Goal: Book appointment/travel/reservation

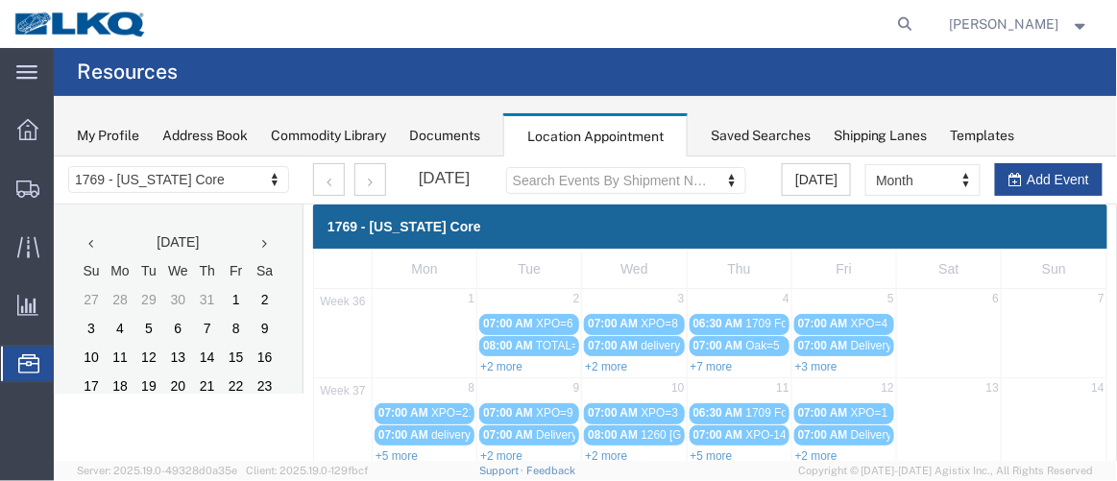
scroll to position [279, 0]
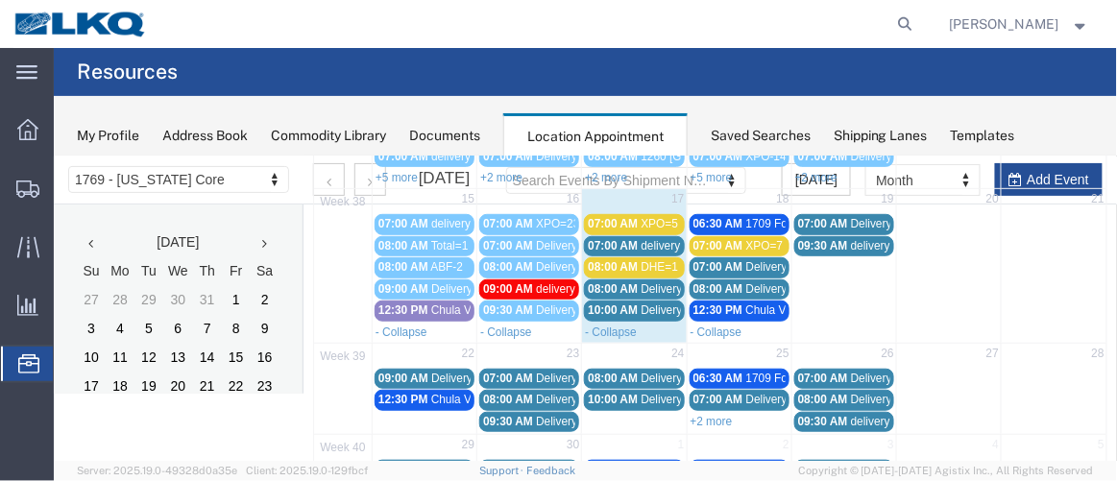
click at [601, 216] on span "07:00 AM" at bounding box center [612, 222] width 50 height 13
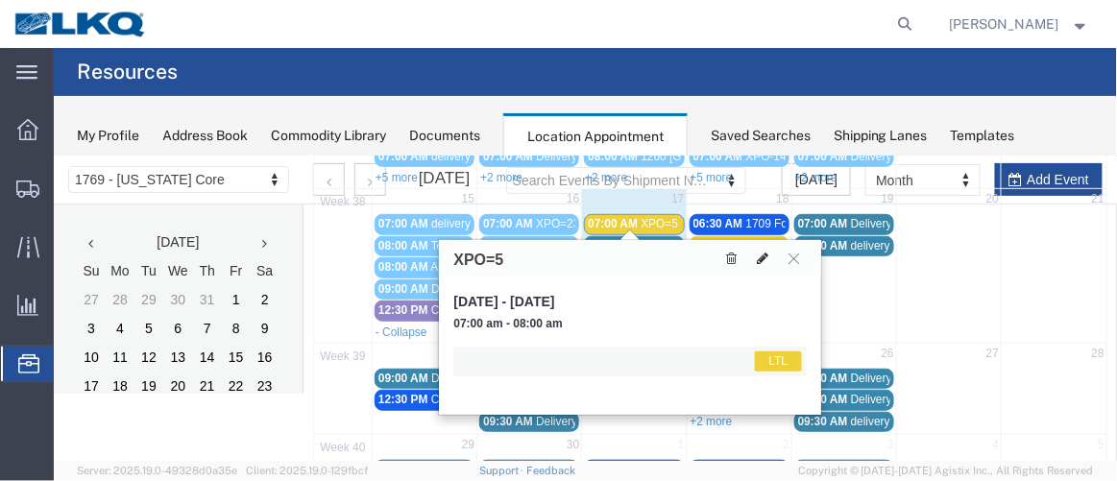
drag, startPoint x: 772, startPoint y: 252, endPoint x: 745, endPoint y: 281, distance: 40.8
click at [771, 252] on button at bounding box center [761, 258] width 27 height 20
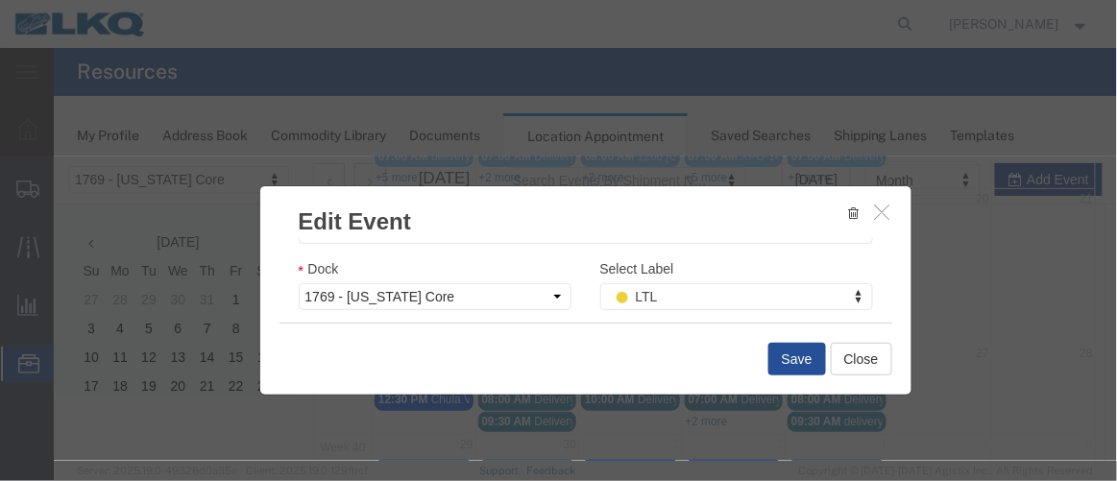
scroll to position [339, 0]
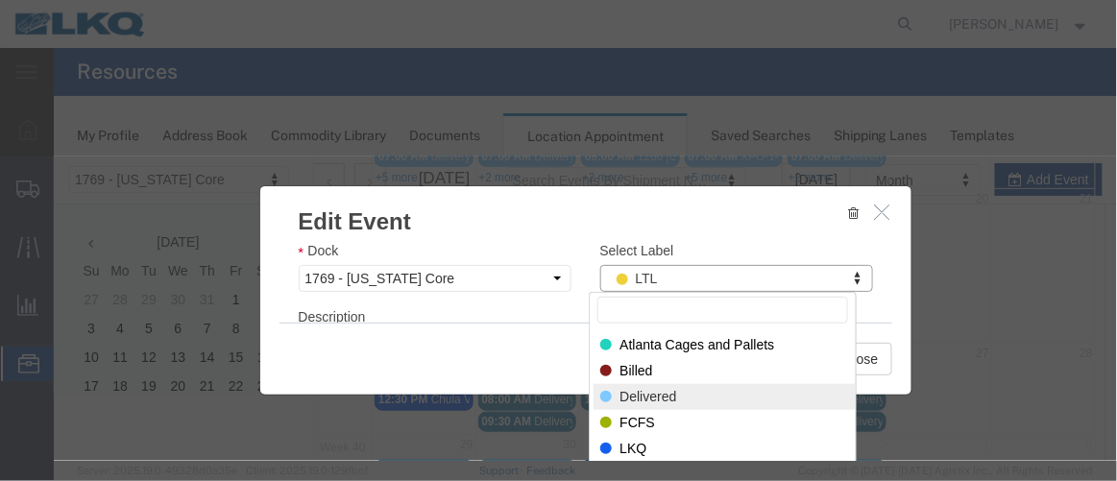
select select "40"
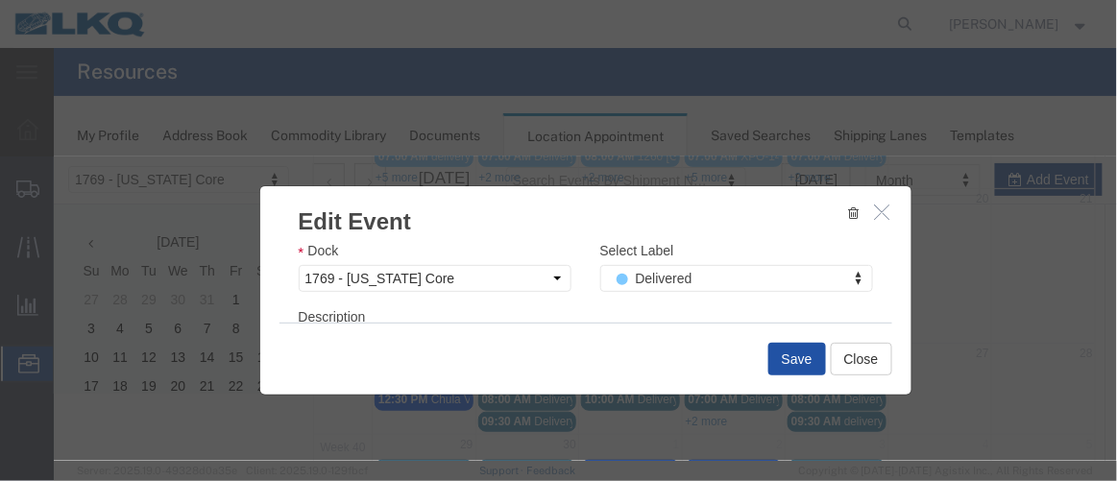
click at [785, 352] on button "Save" at bounding box center [797, 358] width 58 height 33
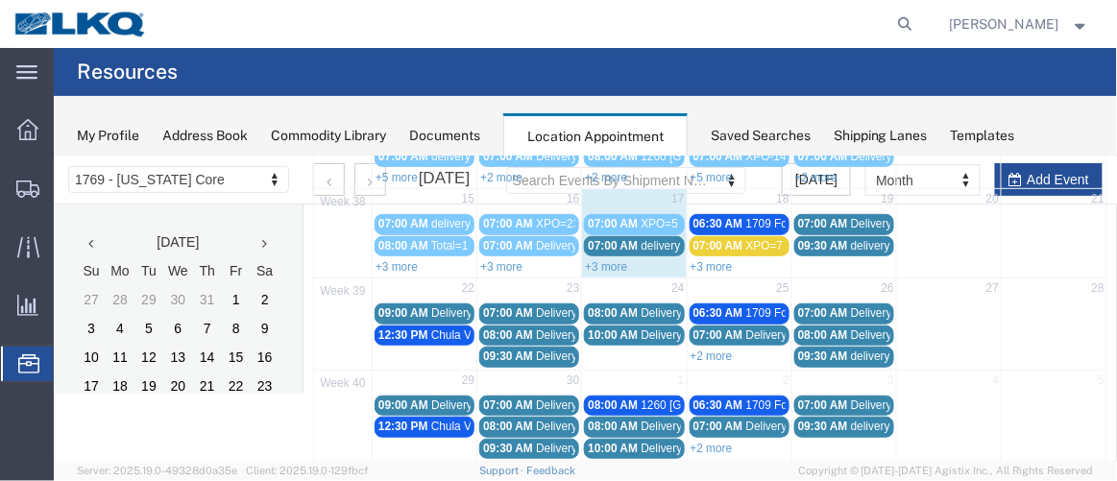
scroll to position [170, 0]
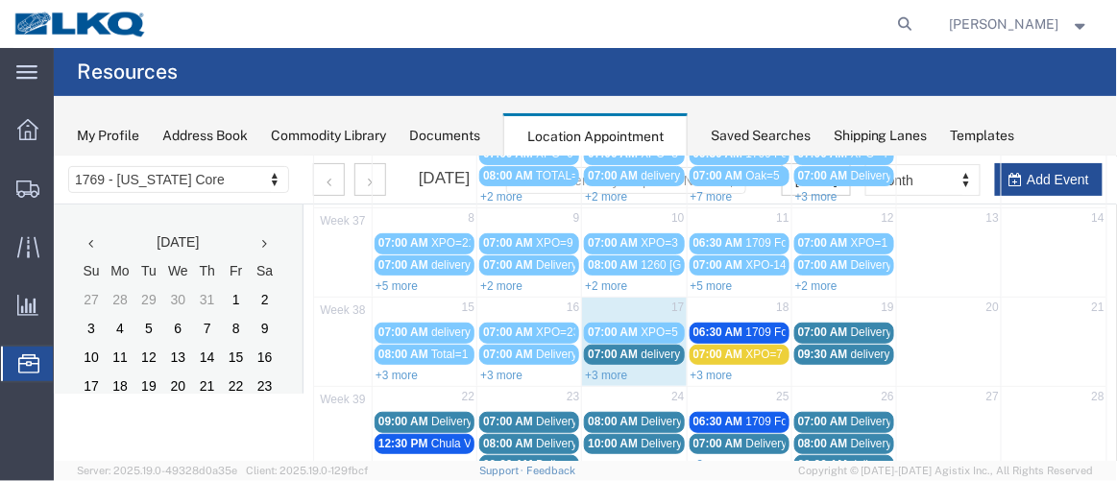
click at [602, 368] on link "+3 more" at bounding box center [605, 374] width 42 height 13
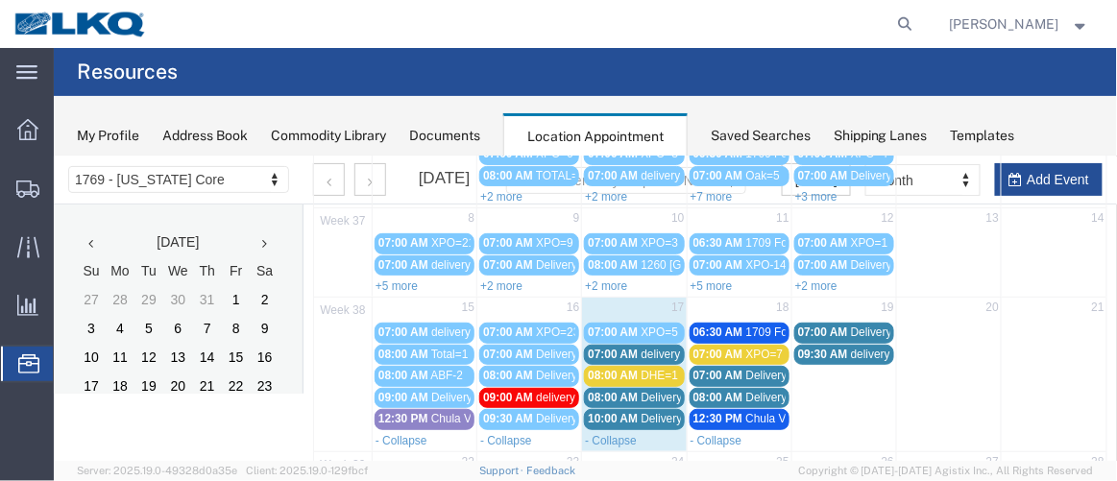
click at [605, 348] on span "07:00 AM" at bounding box center [612, 353] width 50 height 13
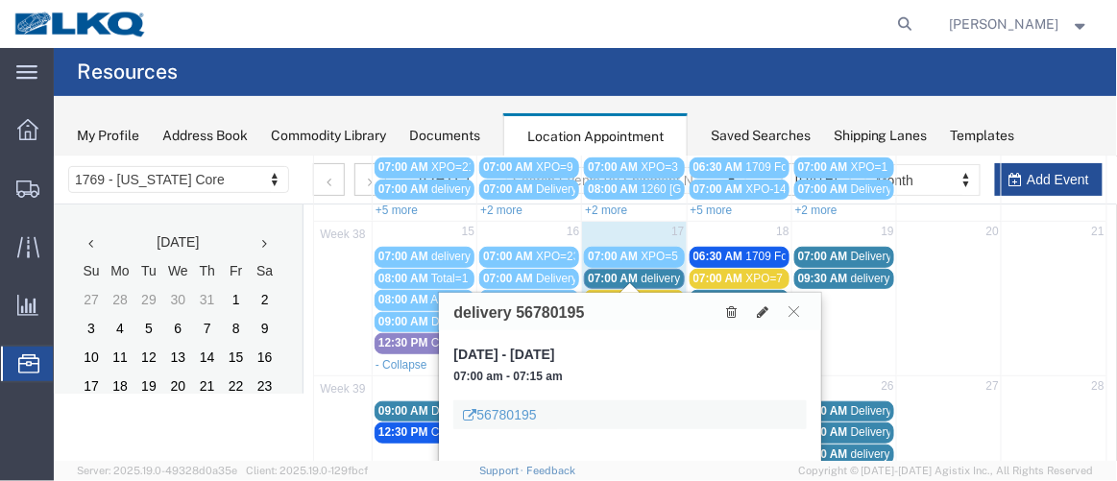
scroll to position [281, 0]
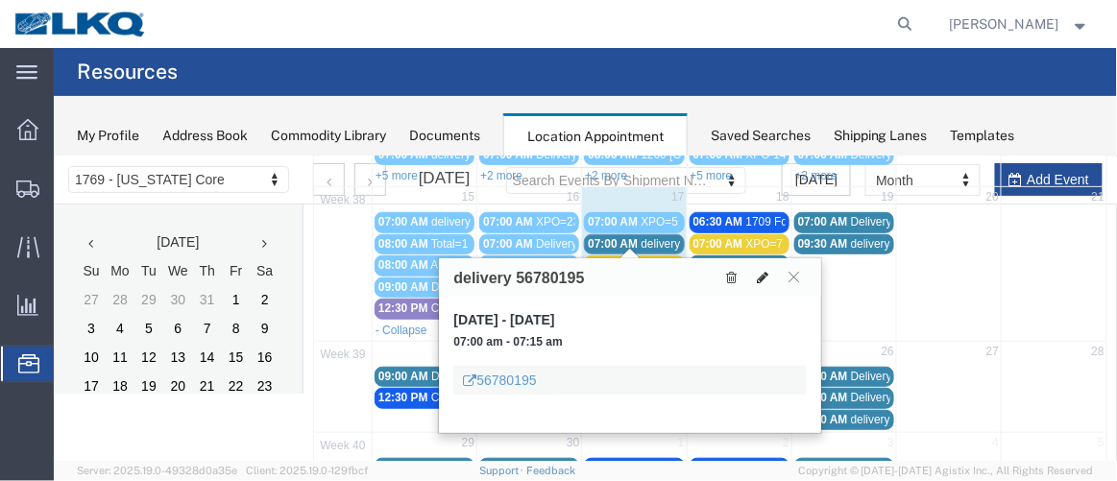
click at [754, 268] on button at bounding box center [761, 276] width 27 height 20
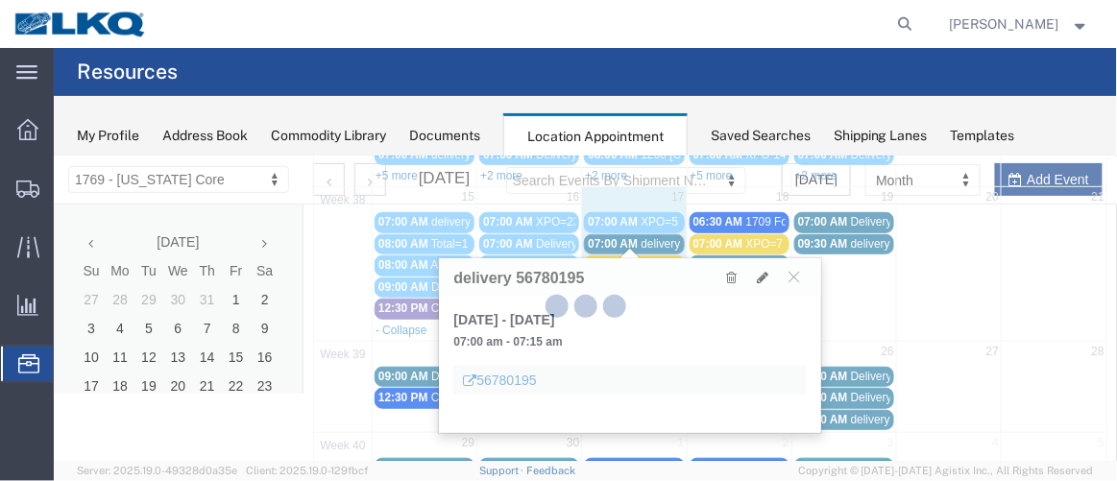
select select "1"
select select
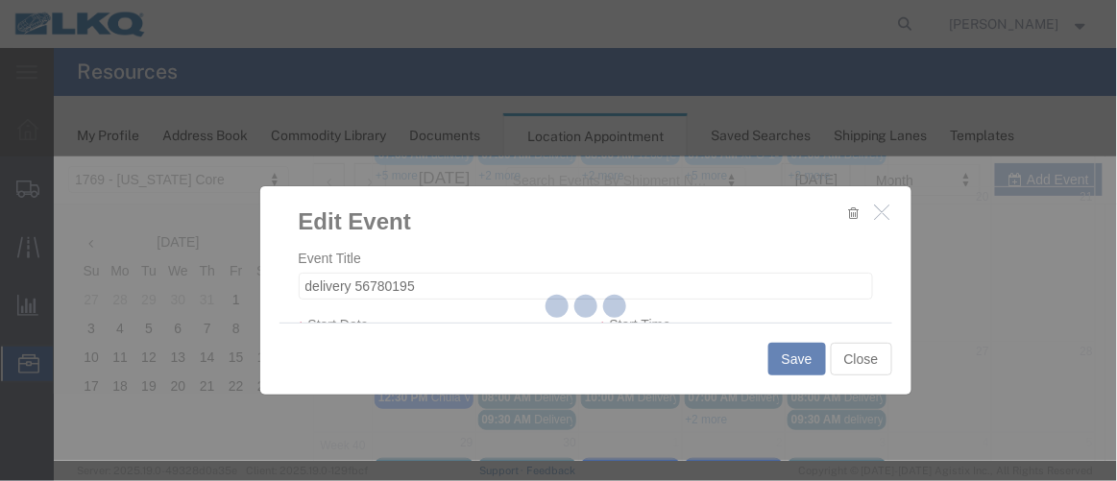
select select
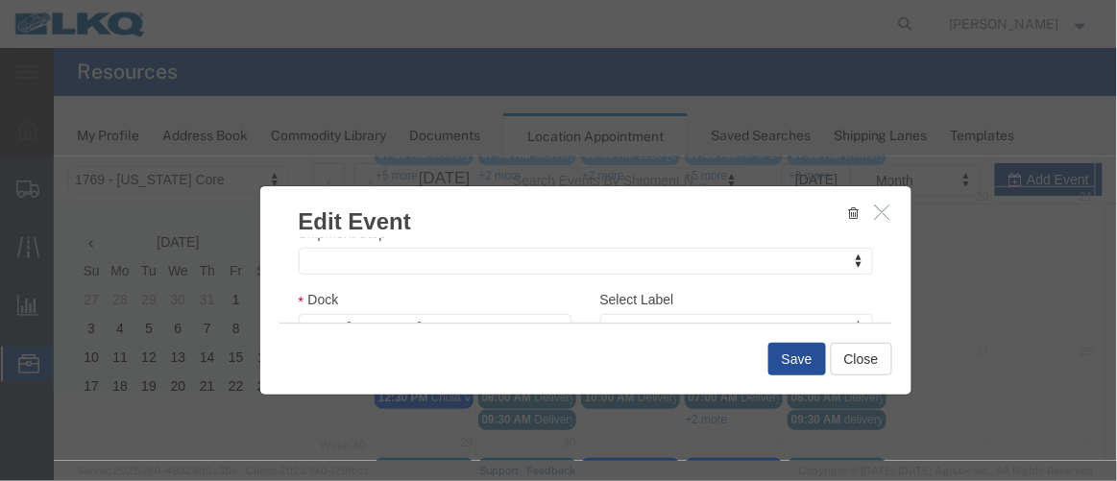
scroll to position [325, 0]
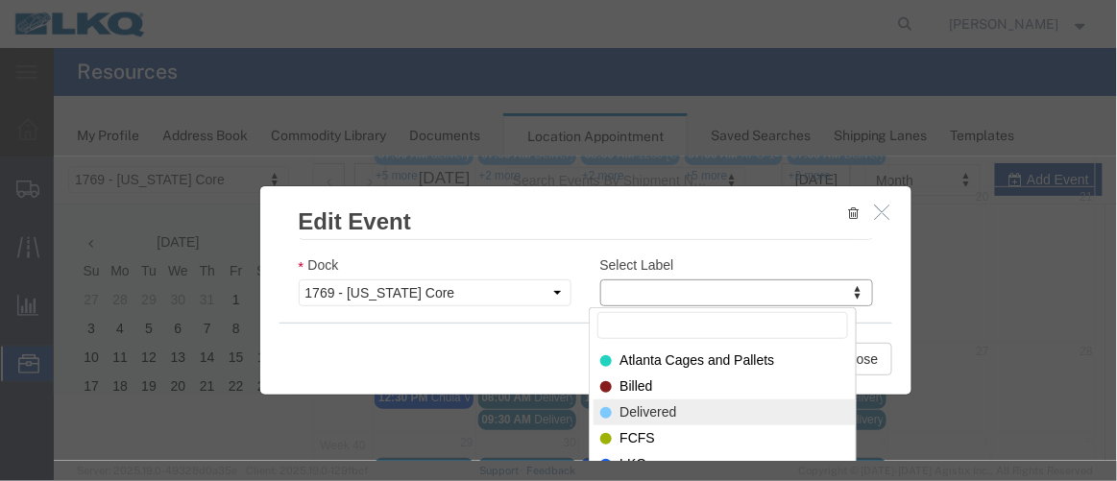
select select "40"
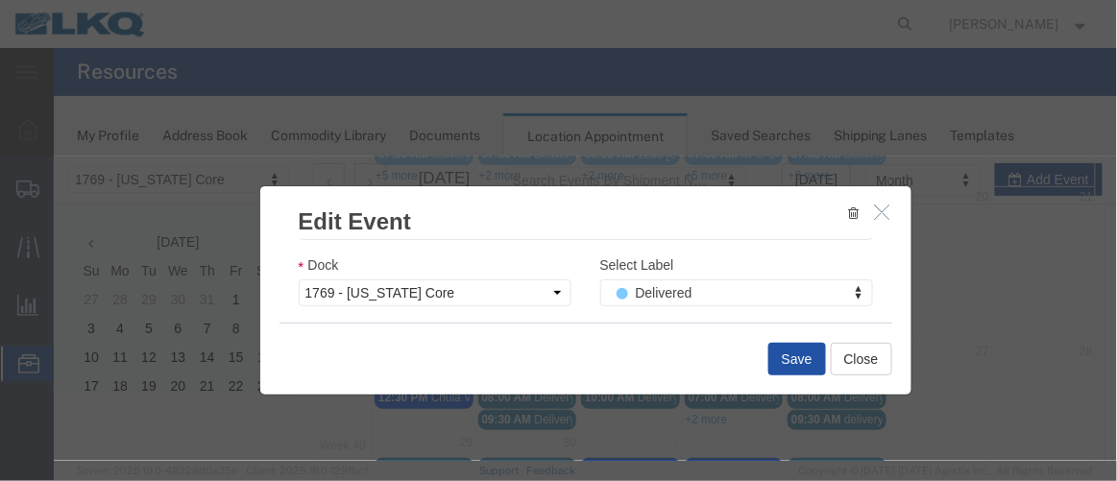
click at [792, 353] on button "Save" at bounding box center [797, 358] width 58 height 33
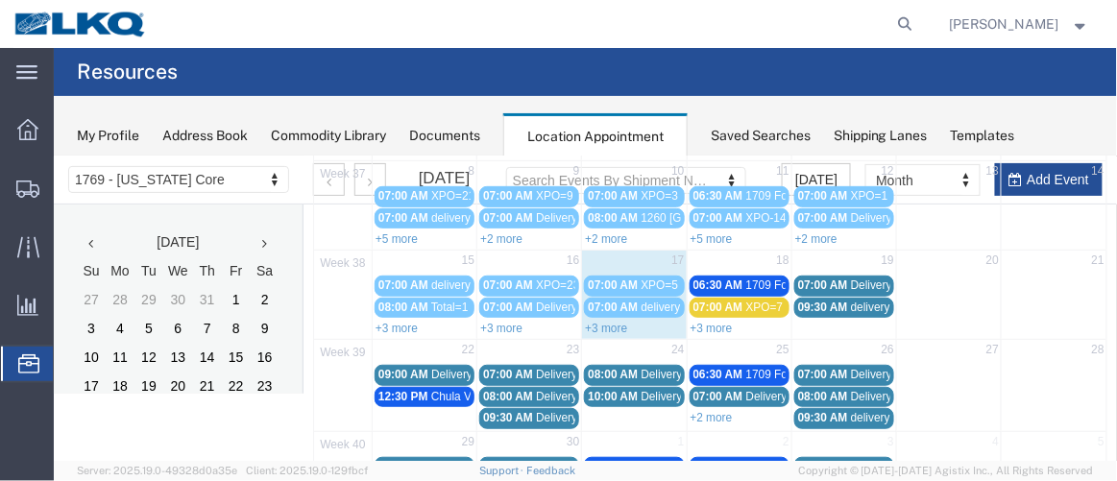
scroll to position [219, 0]
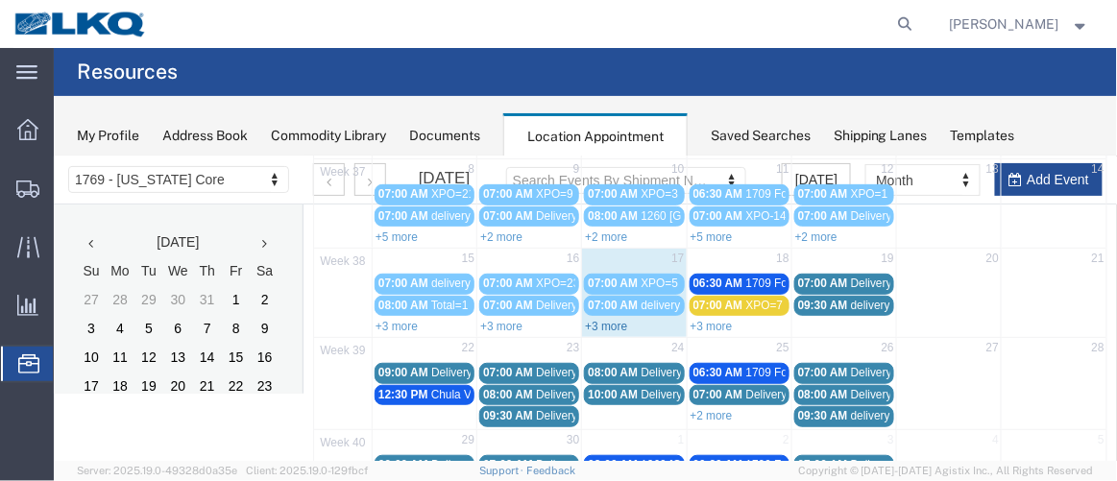
click at [610, 319] on link "+3 more" at bounding box center [605, 325] width 42 height 13
